Goal: Browse casually

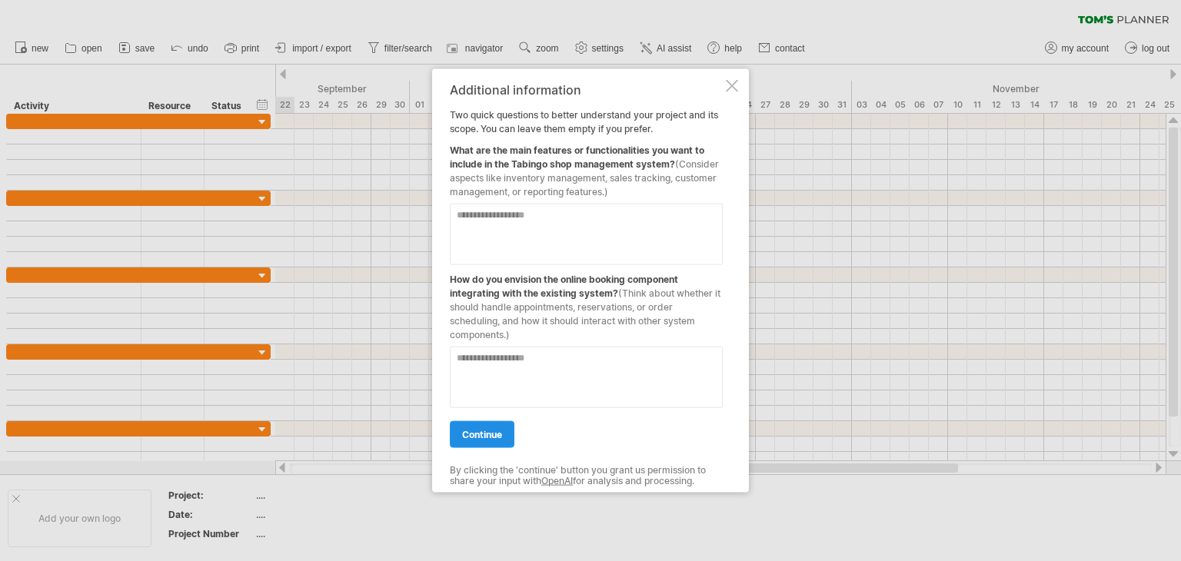
click at [500, 437] on span "continue" at bounding box center [482, 435] width 40 height 12
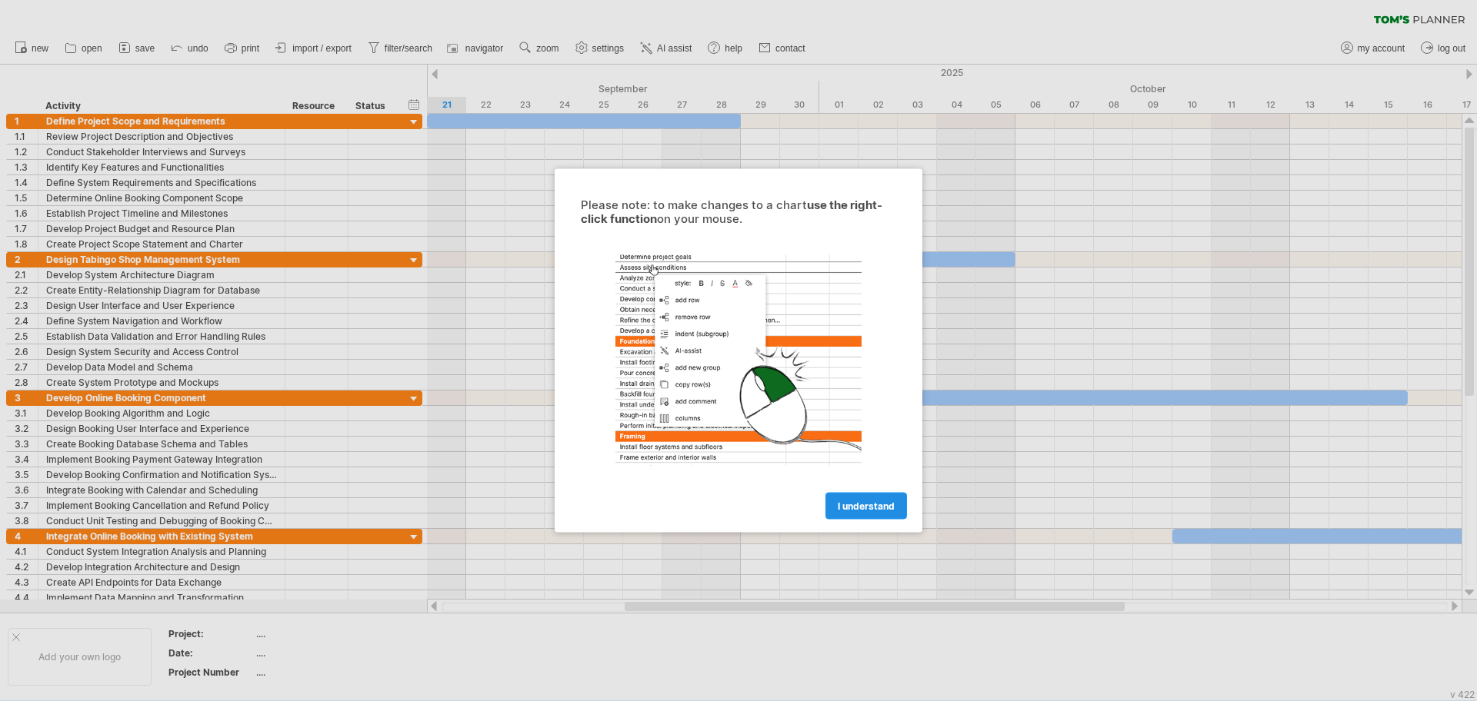
click at [842, 516] on link "I understand" at bounding box center [866, 506] width 82 height 27
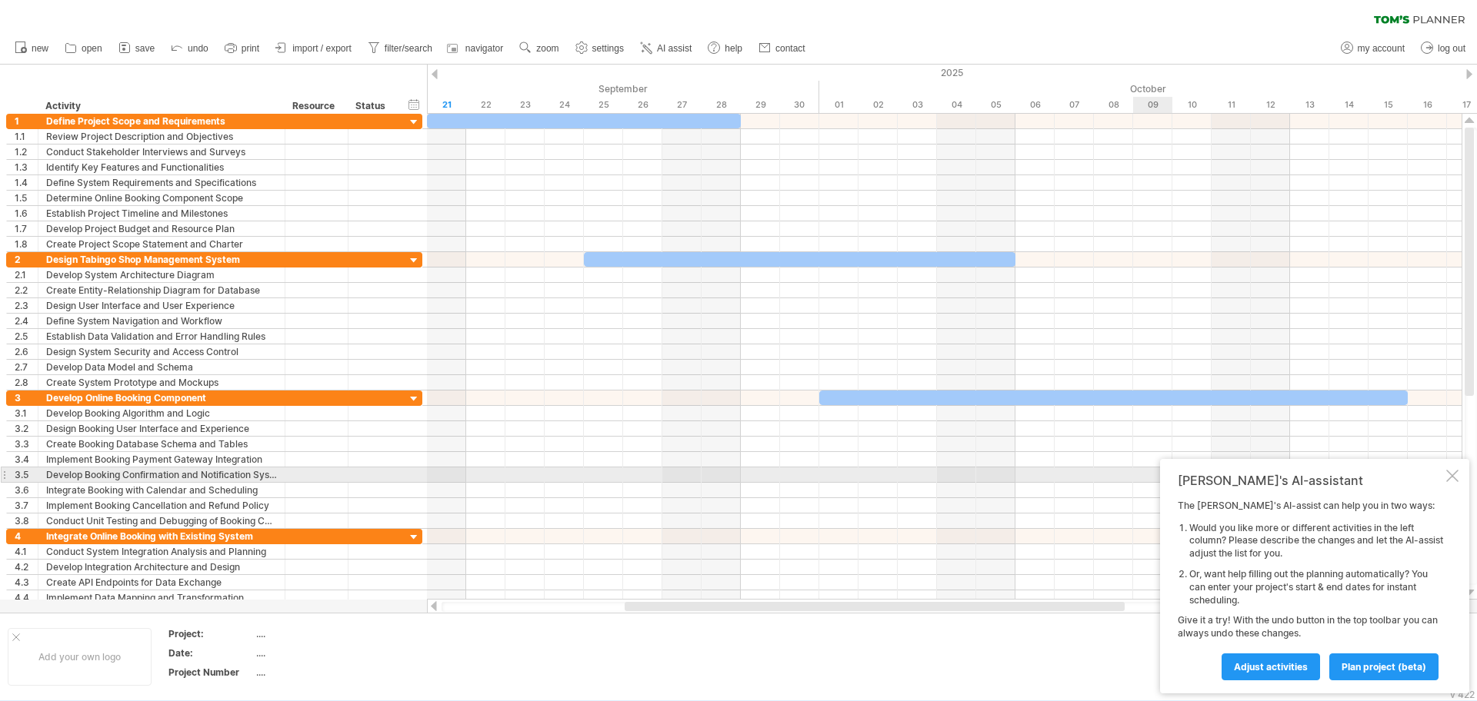
click at [1181, 479] on div "[PERSON_NAME]'s AI-assistant The [PERSON_NAME]'s AI-assist can help you in two …" at bounding box center [1314, 576] width 309 height 235
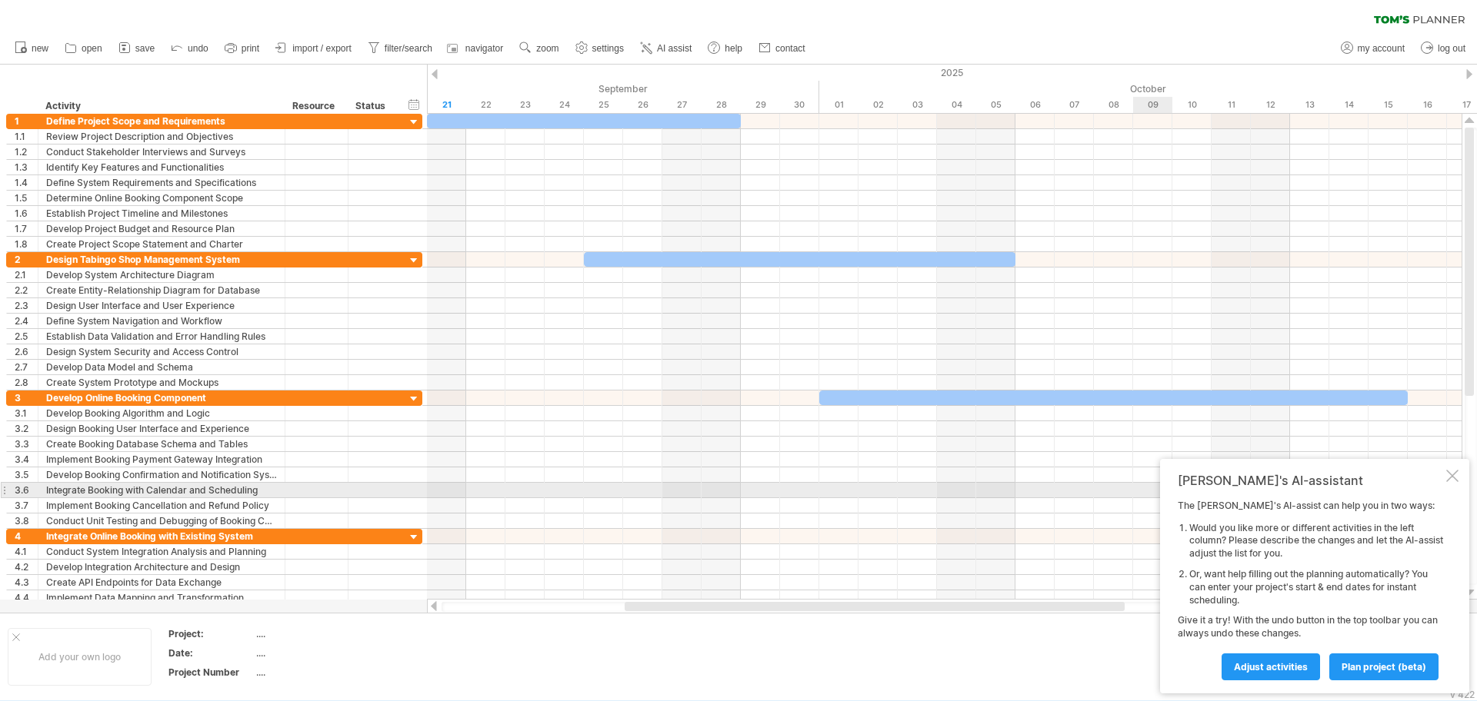
click at [1181, 486] on div "[PERSON_NAME]'s AI-assistant The [PERSON_NAME]'s AI-assist can help you in two …" at bounding box center [1314, 576] width 309 height 235
click at [1181, 476] on div at bounding box center [1452, 476] width 12 height 12
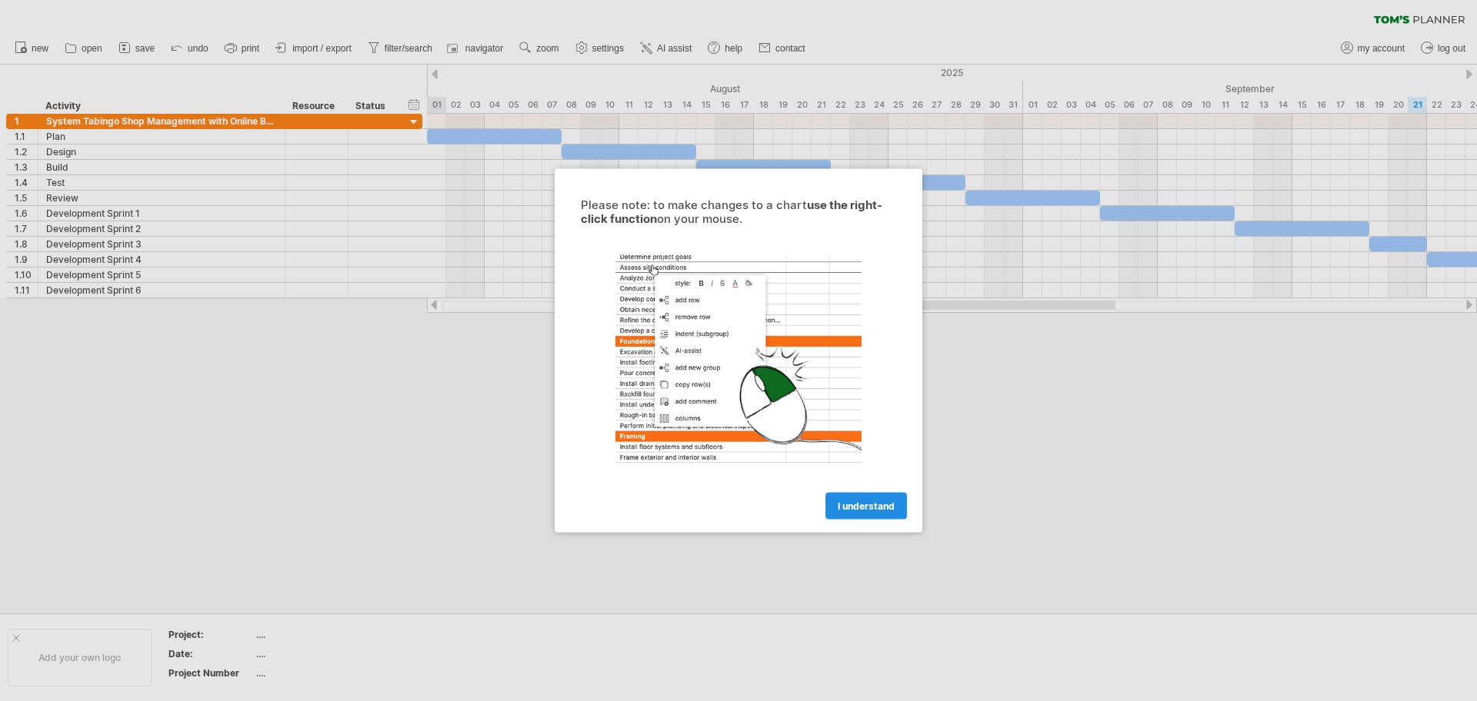
click at [881, 493] on link "I understand" at bounding box center [866, 506] width 82 height 27
